Goal: Task Accomplishment & Management: Manage account settings

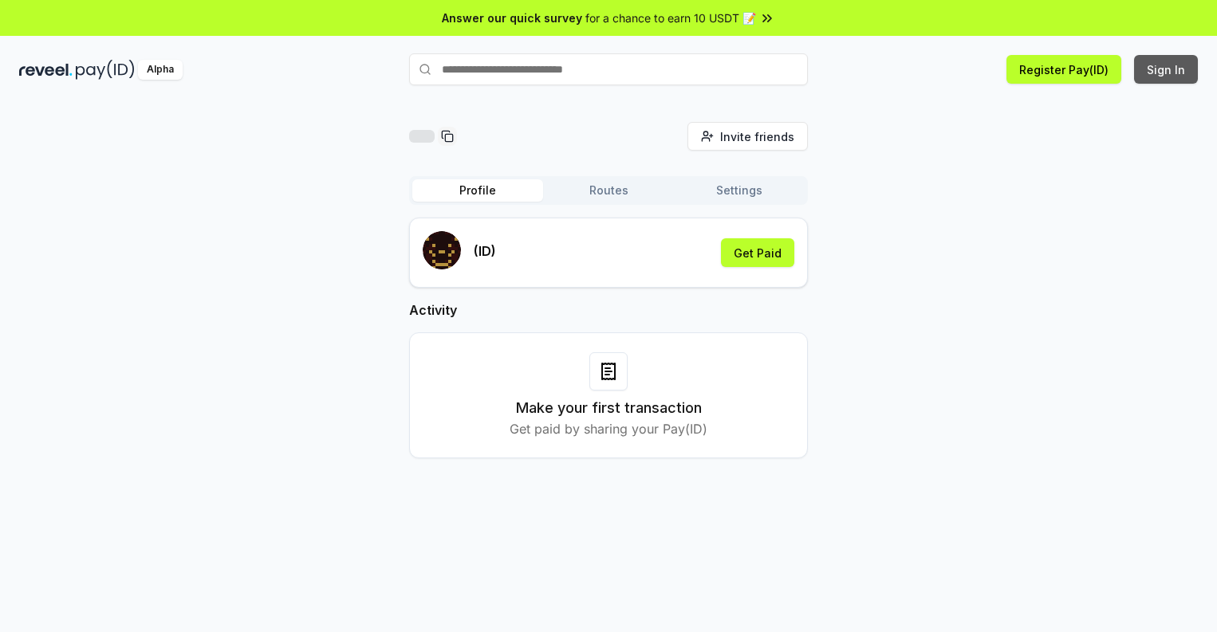
click at [1166, 69] on button "Sign In" at bounding box center [1166, 69] width 64 height 29
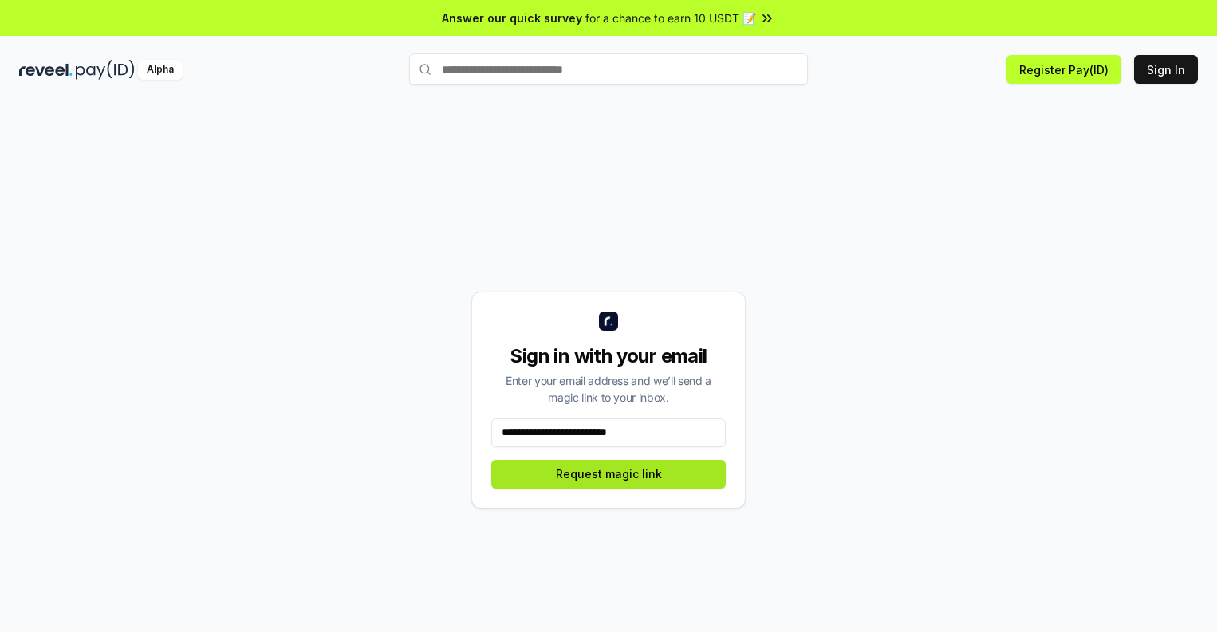
type input "**********"
click at [608, 474] on button "Request magic link" at bounding box center [608, 474] width 234 height 29
